Goal: Task Accomplishment & Management: Manage account settings

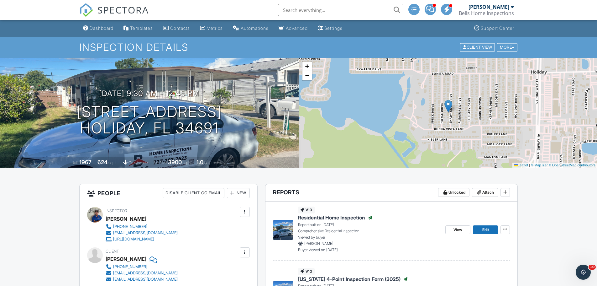
click at [106, 28] on div "Dashboard" at bounding box center [102, 27] width 24 height 5
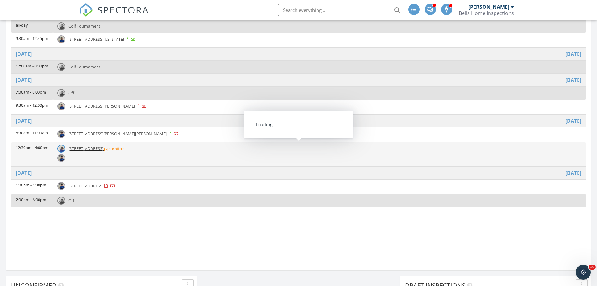
click at [103, 148] on span "2134 6th Ave N, St. Petersburg 33713" at bounding box center [85, 149] width 35 height 6
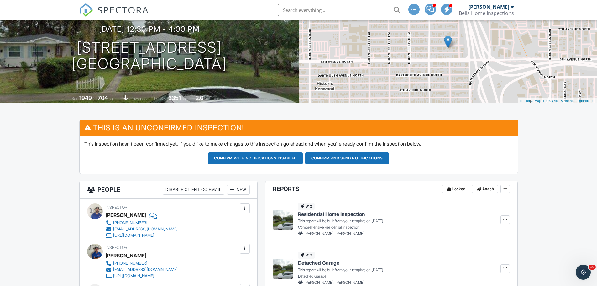
scroll to position [63, 0]
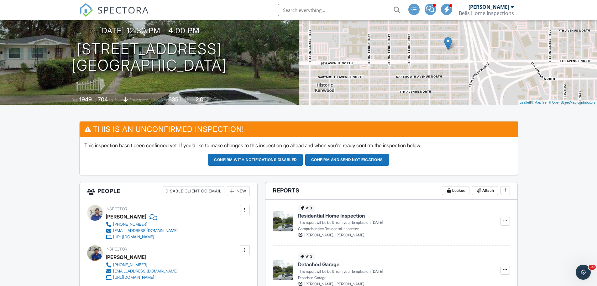
click at [364, 159] on button "Confirm and send notifications" at bounding box center [347, 160] width 84 height 12
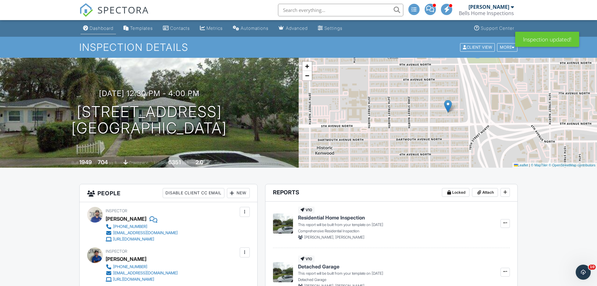
click at [107, 28] on div "Dashboard" at bounding box center [102, 27] width 24 height 5
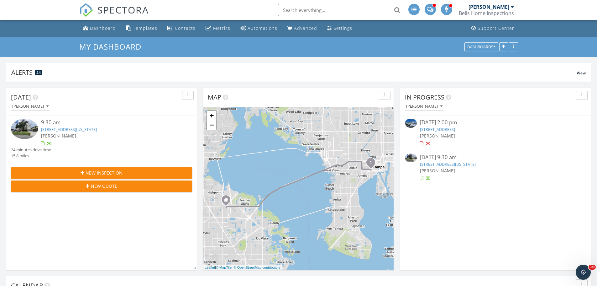
click at [97, 128] on link "[STREET_ADDRESS][US_STATE]" at bounding box center [69, 129] width 56 height 6
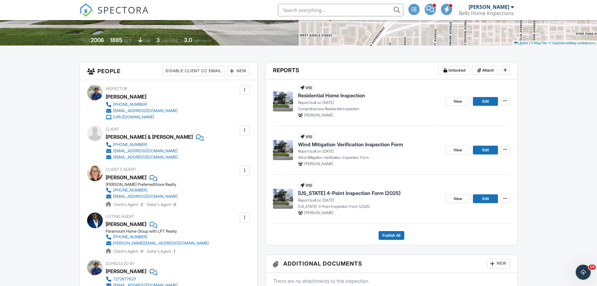
scroll to position [157, 0]
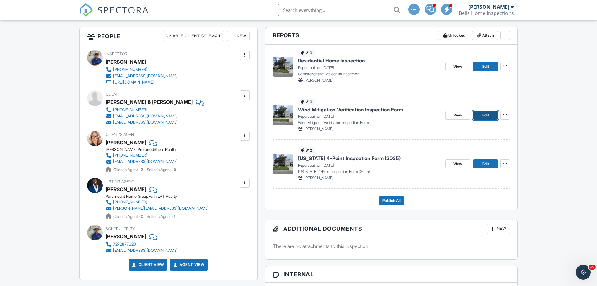
click at [485, 115] on span "Edit" at bounding box center [486, 115] width 7 height 6
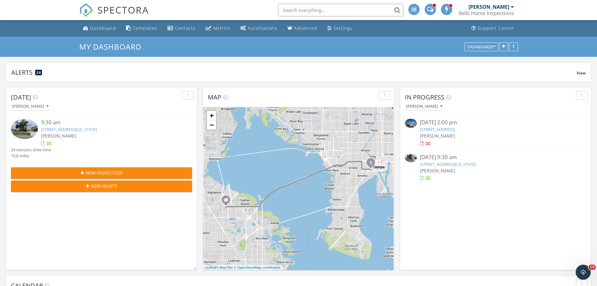
click at [470, 163] on link "[STREET_ADDRESS][US_STATE]" at bounding box center [448, 164] width 56 height 6
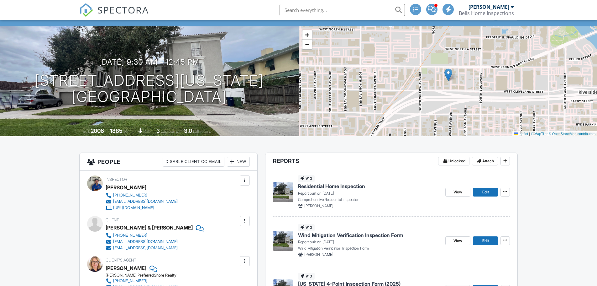
scroll to position [157, 0]
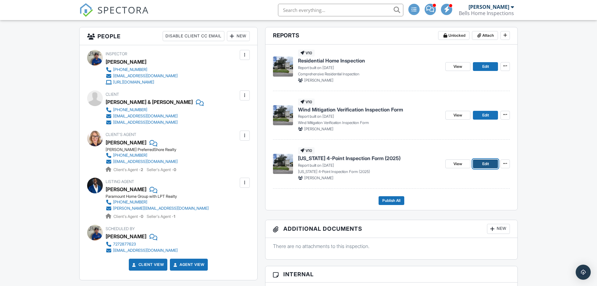
click at [482, 164] on link "Edit" at bounding box center [485, 163] width 25 height 9
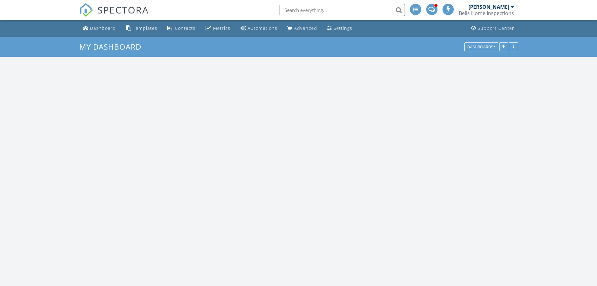
scroll to position [581, 607]
